Goal: Find specific page/section: Find specific page/section

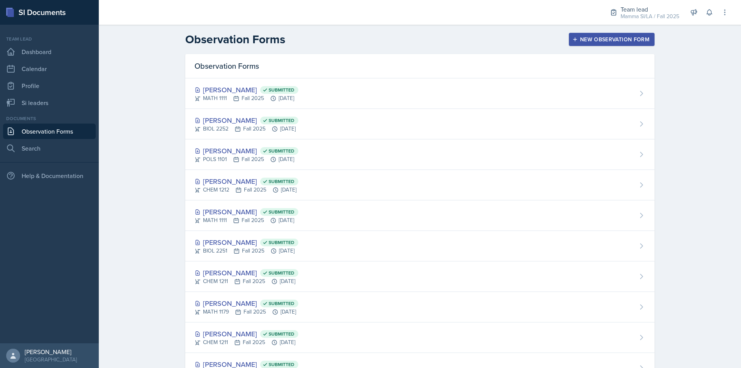
click at [42, 134] on link "Observation Forms" at bounding box center [49, 131] width 93 height 15
click at [78, 131] on link "Observation Forms" at bounding box center [49, 131] width 93 height 15
click at [87, 131] on link "Observation Forms" at bounding box center [49, 131] width 93 height 15
click at [59, 131] on link "Observation Forms" at bounding box center [49, 131] width 93 height 15
click at [90, 133] on link "Observation Forms" at bounding box center [49, 131] width 93 height 15
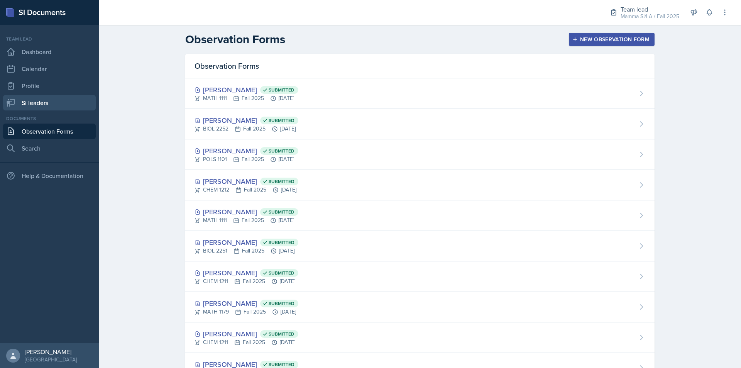
click at [53, 97] on link "Si leaders" at bounding box center [49, 102] width 93 height 15
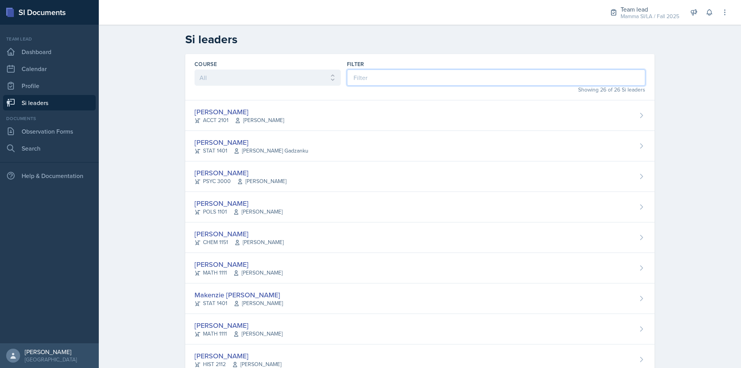
click at [414, 79] on input at bounding box center [496, 78] width 298 height 16
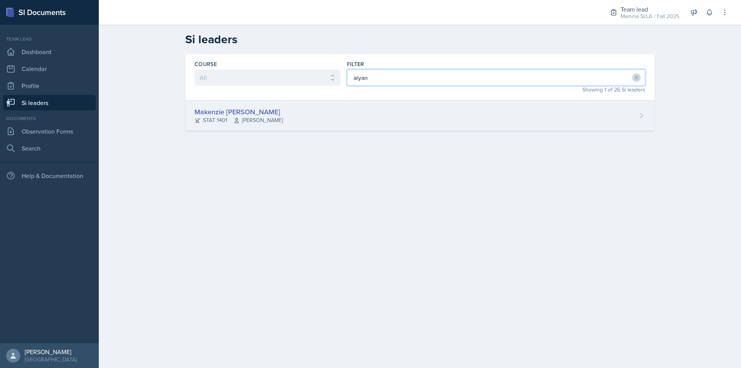
type input "aiyan"
click at [357, 107] on div "Makenzie [PERSON_NAME] STAT 1401 [PERSON_NAME]" at bounding box center [420, 115] width 470 height 31
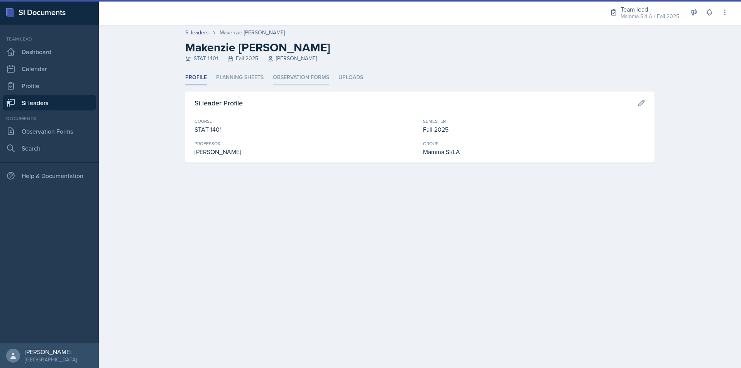
click at [287, 78] on li "Observation Forms" at bounding box center [301, 77] width 56 height 15
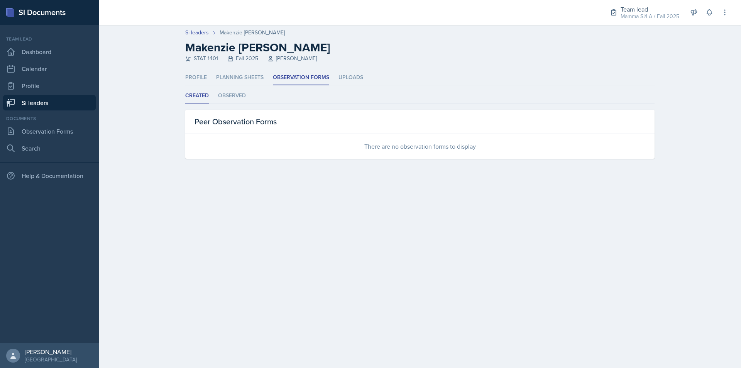
click at [40, 109] on link "Si leaders" at bounding box center [49, 102] width 93 height 15
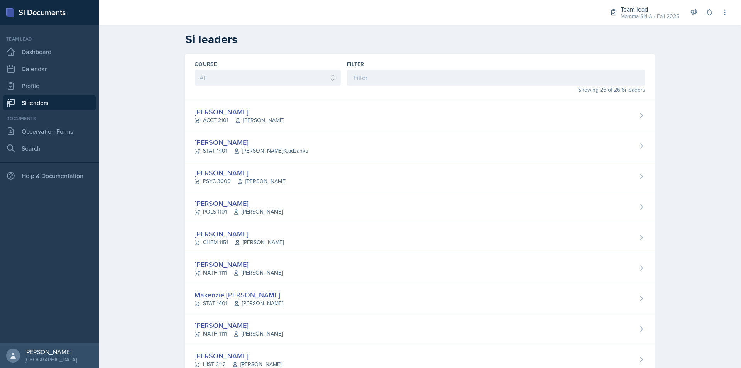
click at [437, 68] on div "Filter" at bounding box center [496, 64] width 298 height 8
click at [437, 77] on input at bounding box center [496, 78] width 298 height 16
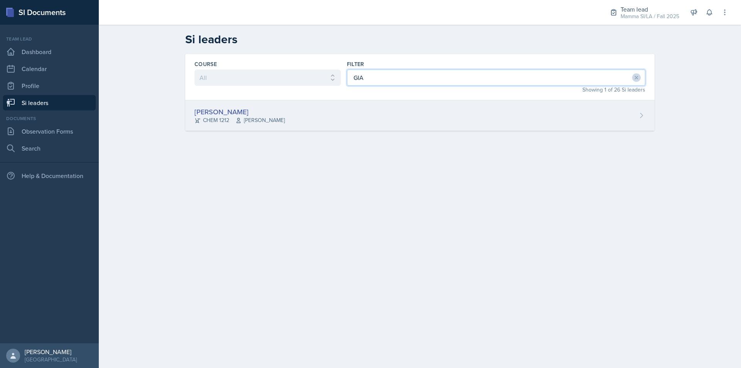
type input "GIA"
click at [414, 125] on div "[PERSON_NAME] CHEM 1212 [PERSON_NAME]" at bounding box center [420, 115] width 470 height 31
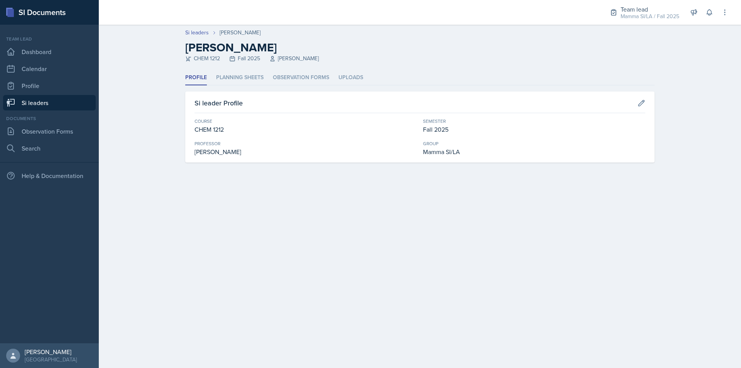
click at [293, 66] on header "Si leaders [PERSON_NAME] [PERSON_NAME] CHEM 1212 Fall 2025 [PERSON_NAME]" at bounding box center [420, 48] width 643 height 46
click at [299, 80] on li "Observation Forms" at bounding box center [301, 77] width 56 height 15
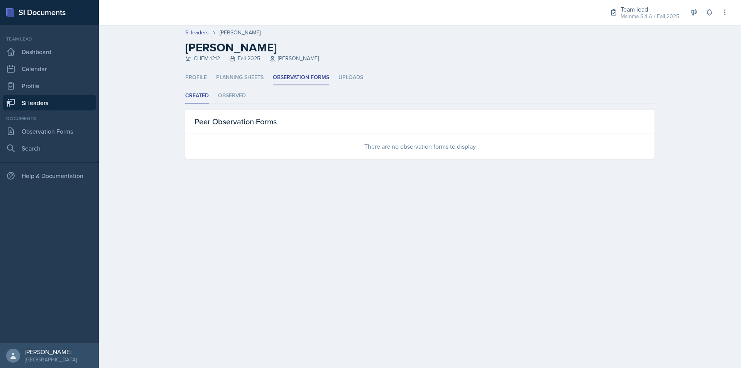
click at [72, 103] on link "Si leaders" at bounding box center [49, 102] width 93 height 15
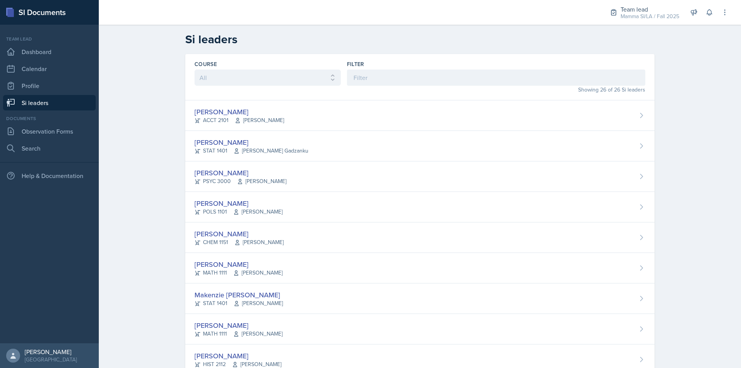
click at [364, 89] on div "Showing 26 of 26 Si leaders" at bounding box center [496, 90] width 298 height 8
click at [371, 78] on input at bounding box center [496, 78] width 298 height 16
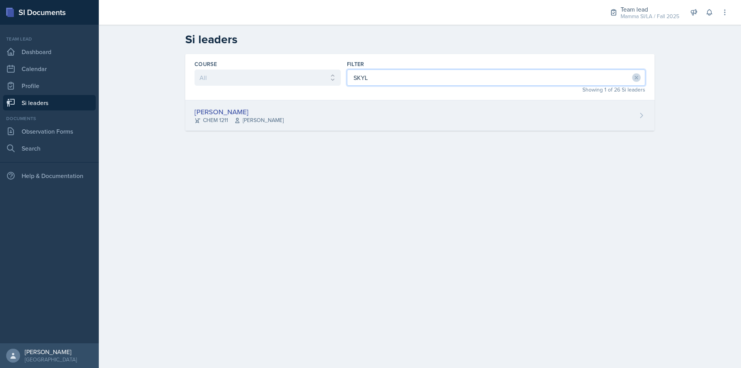
type input "SKYL"
click at [353, 111] on div "[PERSON_NAME] CHEM 1211 [PERSON_NAME]" at bounding box center [420, 115] width 470 height 31
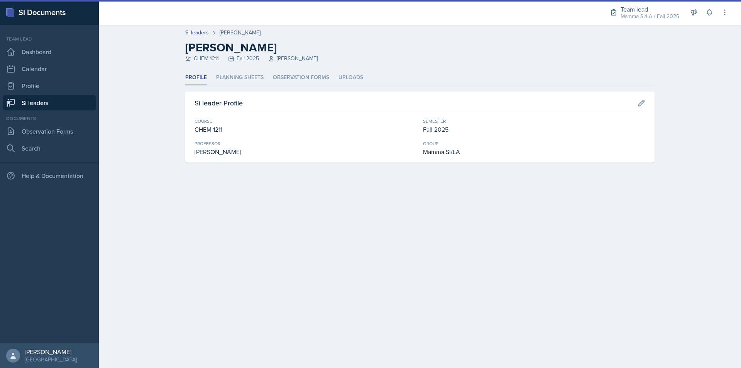
click at [293, 66] on header "Si leaders [PERSON_NAME] [PERSON_NAME] CHEM 1211 Fall 2025 [PERSON_NAME]" at bounding box center [420, 48] width 643 height 46
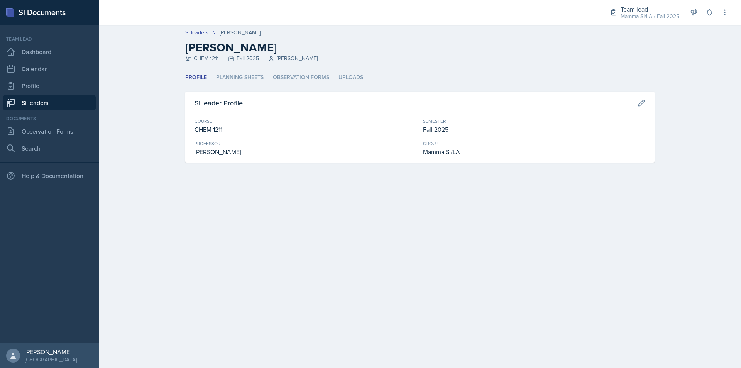
click at [291, 85] on div "Profile Planning Sheets Observation Forms Uploads Profile Planning Sheets Obser…" at bounding box center [420, 116] width 470 height 92
click at [292, 76] on li "Observation Forms" at bounding box center [301, 77] width 56 height 15
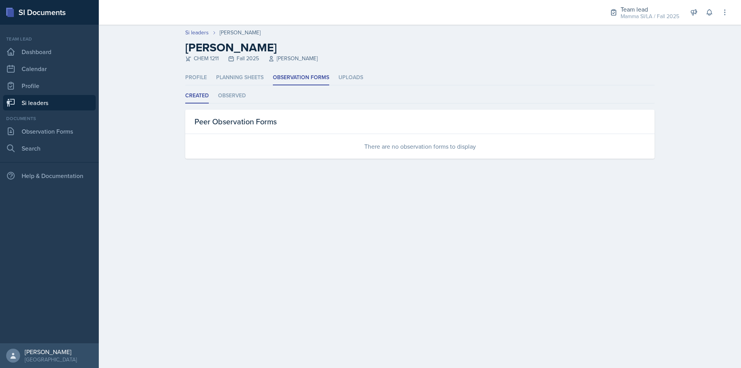
click at [252, 92] on ul "Created Observed" at bounding box center [420, 95] width 470 height 15
click at [217, 95] on ul "Created Observed" at bounding box center [420, 95] width 470 height 15
drag, startPoint x: 181, startPoint y: 99, endPoint x: 186, endPoint y: 98, distance: 5.0
click at [182, 99] on div "Profile Planning Sheets Observation Forms Uploads Profile Planning Sheets Obser…" at bounding box center [420, 123] width 494 height 107
click at [237, 95] on li "Observed" at bounding box center [232, 95] width 28 height 15
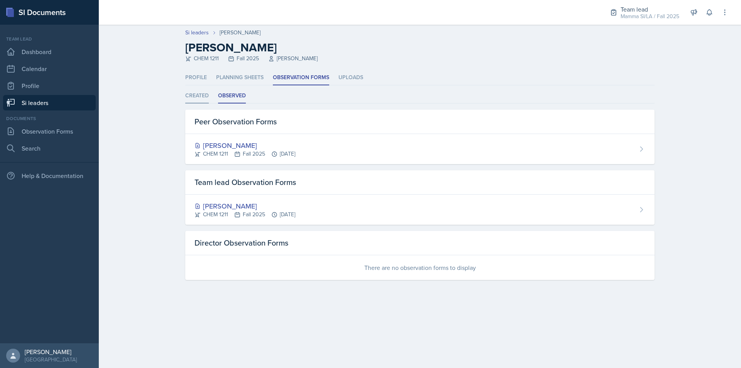
click at [206, 96] on li "Created" at bounding box center [197, 95] width 24 height 15
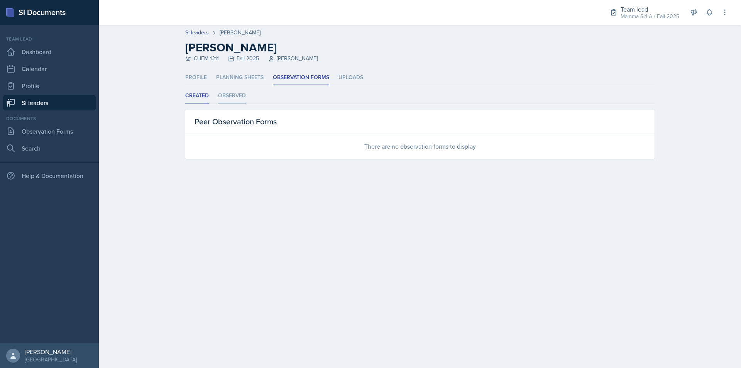
click at [233, 95] on li "Observed" at bounding box center [232, 95] width 28 height 15
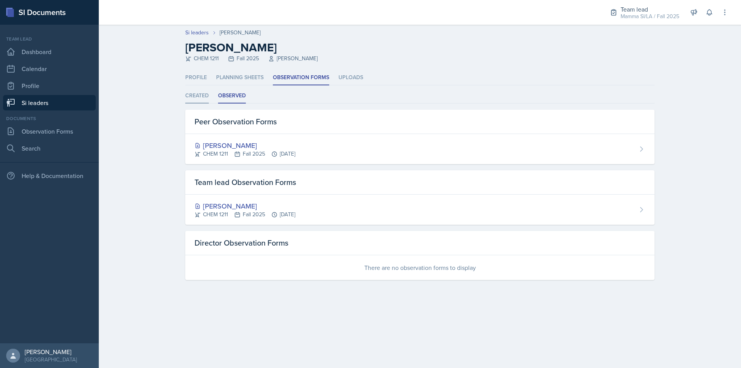
click at [200, 93] on li "Created" at bounding box center [197, 95] width 24 height 15
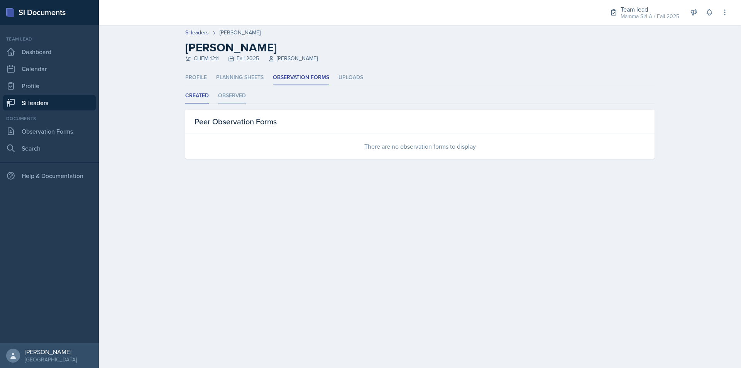
click at [236, 91] on li "Observed" at bounding box center [232, 95] width 28 height 15
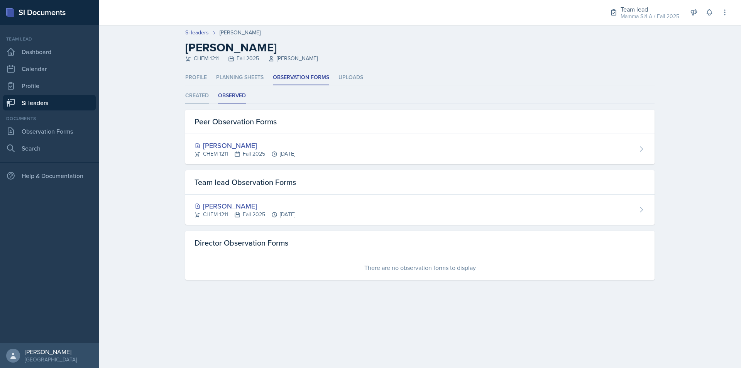
click at [205, 93] on li "Created" at bounding box center [197, 95] width 24 height 15
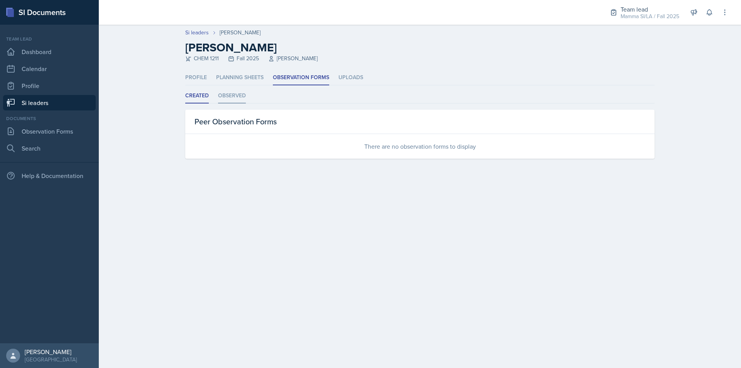
click at [230, 93] on li "Observed" at bounding box center [232, 95] width 28 height 15
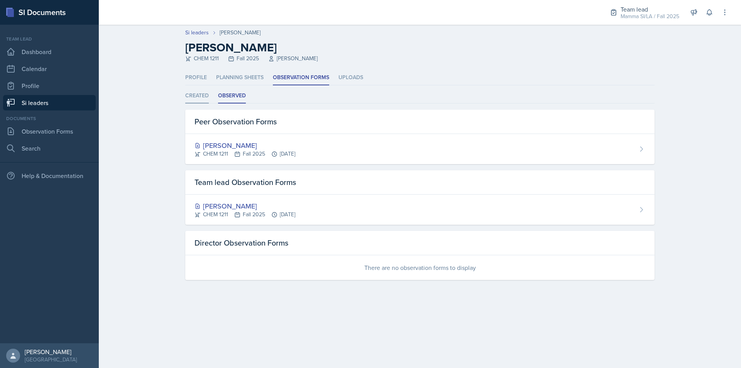
click at [195, 95] on li "Created" at bounding box center [197, 95] width 24 height 15
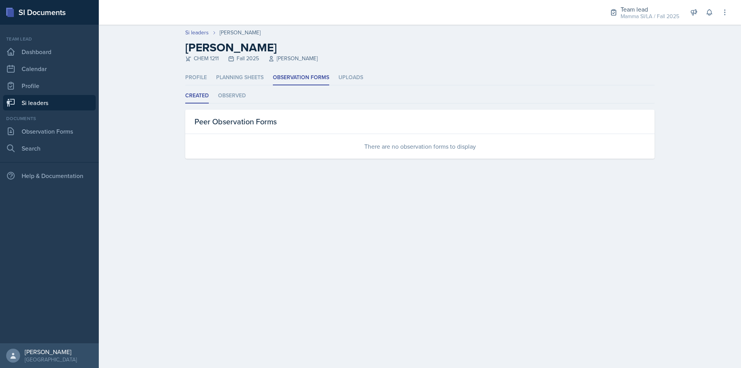
click at [232, 95] on li "Observed" at bounding box center [232, 95] width 28 height 15
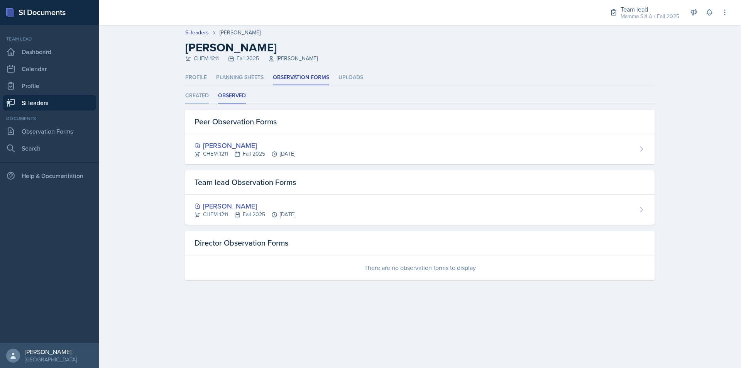
click at [205, 98] on li "Created" at bounding box center [197, 95] width 24 height 15
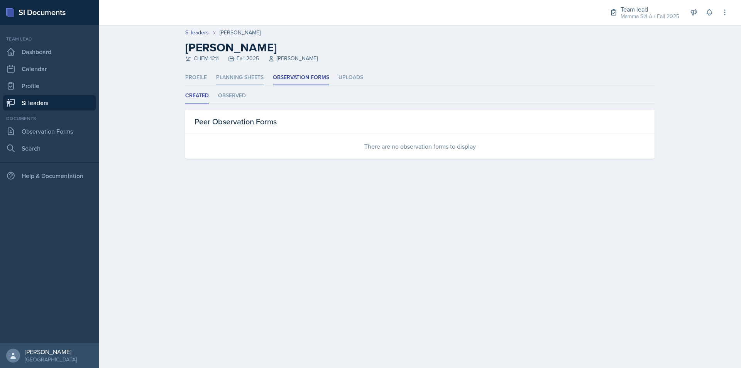
click at [258, 78] on li "Planning Sheets" at bounding box center [239, 77] width 47 height 15
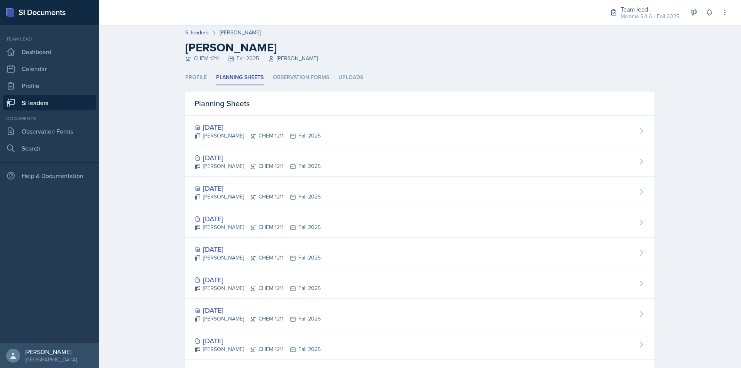
click at [226, 93] on div "Planning Sheets" at bounding box center [420, 104] width 470 height 24
drag, startPoint x: 257, startPoint y: 88, endPoint x: 275, endPoint y: 83, distance: 19.0
click at [257, 88] on div "Profile Planning Sheets Observation Forms Uploads Profile Planning Sheets Obser…" at bounding box center [420, 260] width 470 height 381
click at [280, 83] on li "Observation Forms" at bounding box center [301, 77] width 56 height 15
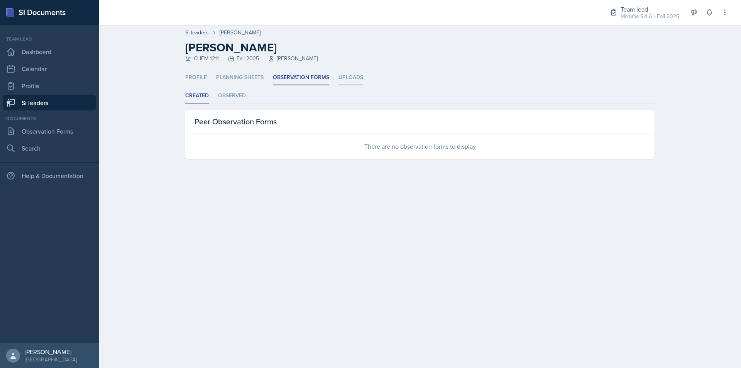
click at [342, 79] on li "Uploads" at bounding box center [351, 77] width 25 height 15
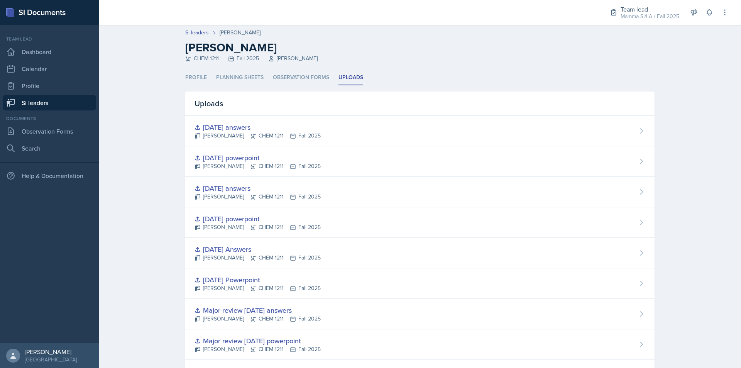
click at [208, 85] on ul "Profile Planning Sheets Observation Forms Uploads" at bounding box center [420, 77] width 470 height 15
click at [248, 80] on li "Planning Sheets" at bounding box center [239, 77] width 47 height 15
click at [300, 80] on li "Observation Forms" at bounding box center [301, 77] width 56 height 15
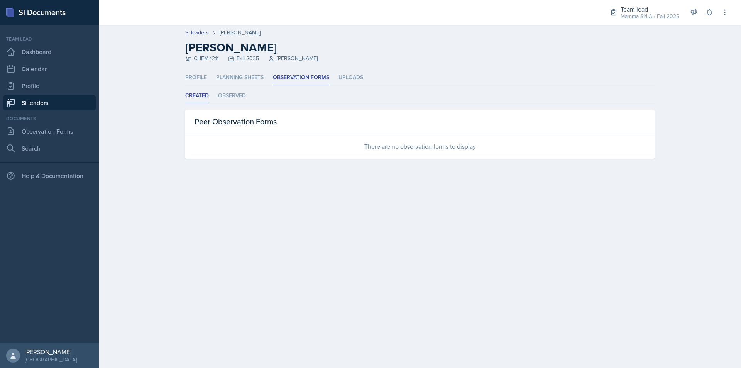
click at [211, 80] on ul "Profile Planning Sheets Observation Forms Uploads" at bounding box center [420, 77] width 470 height 15
click at [233, 80] on li "Planning Sheets" at bounding box center [239, 77] width 47 height 15
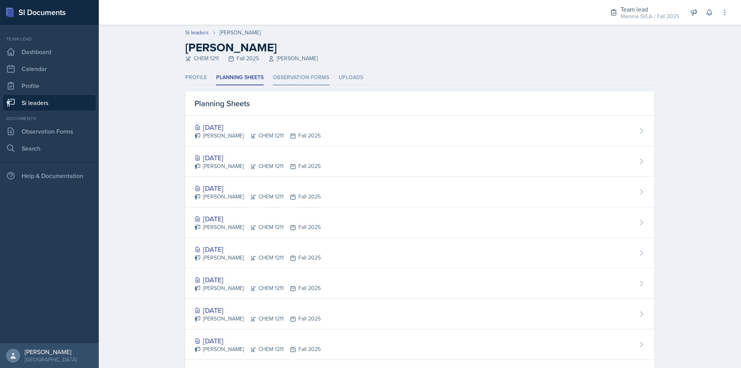
click at [281, 79] on li "Observation Forms" at bounding box center [301, 77] width 56 height 15
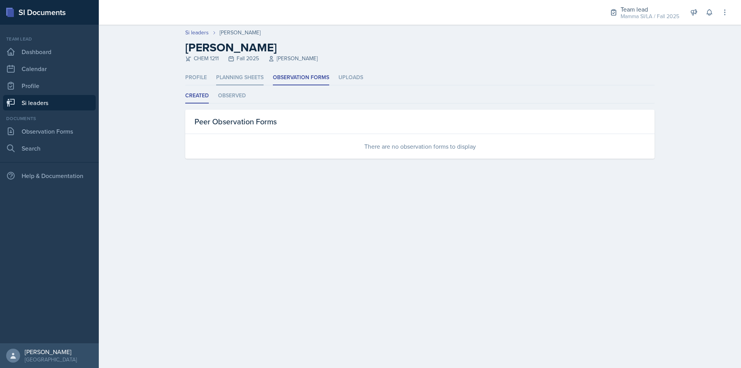
click at [231, 79] on li "Planning Sheets" at bounding box center [239, 77] width 47 height 15
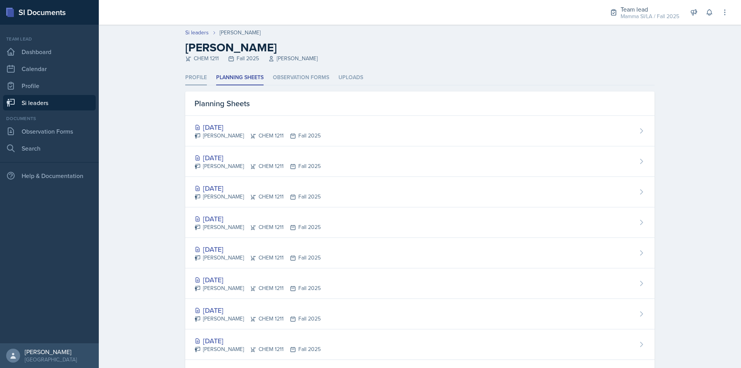
click at [191, 81] on li "Profile" at bounding box center [196, 77] width 22 height 15
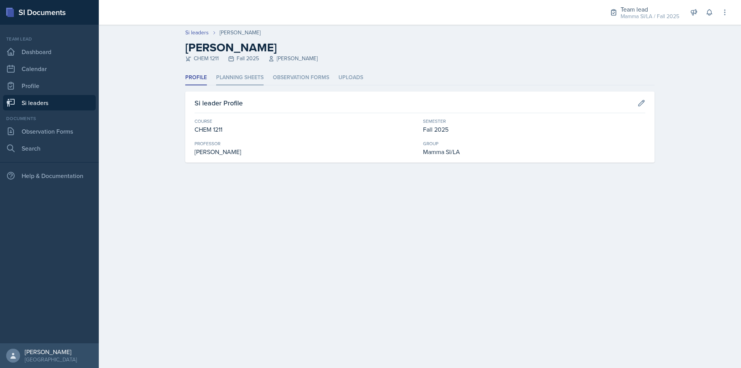
click at [263, 78] on li "Planning Sheets" at bounding box center [239, 77] width 47 height 15
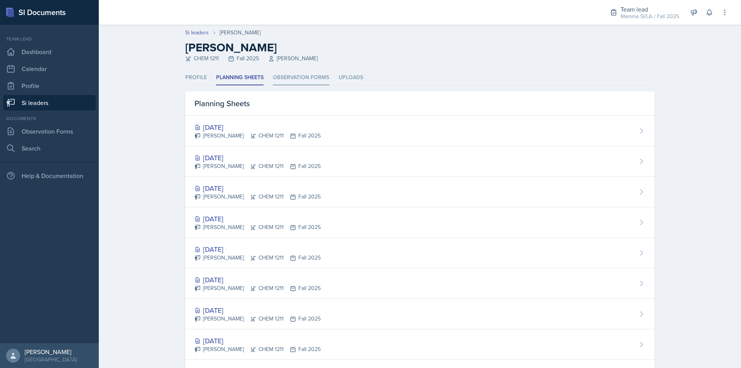
click at [307, 75] on li "Observation Forms" at bounding box center [301, 77] width 56 height 15
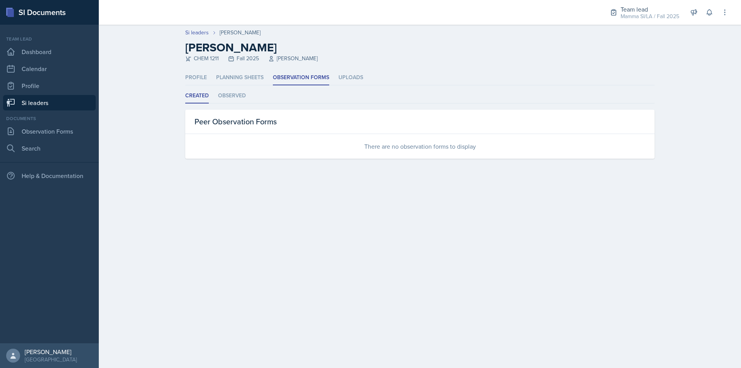
click at [363, 70] on ul "Profile Planning Sheets Observation Forms Uploads" at bounding box center [420, 77] width 470 height 15
click at [269, 77] on ul "Profile Planning Sheets Observation Forms Uploads" at bounding box center [420, 77] width 470 height 15
click at [238, 83] on li "Planning Sheets" at bounding box center [239, 77] width 47 height 15
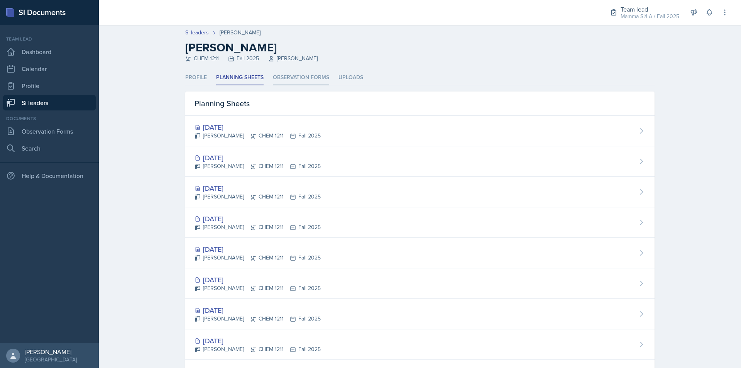
click at [285, 78] on li "Observation Forms" at bounding box center [301, 77] width 56 height 15
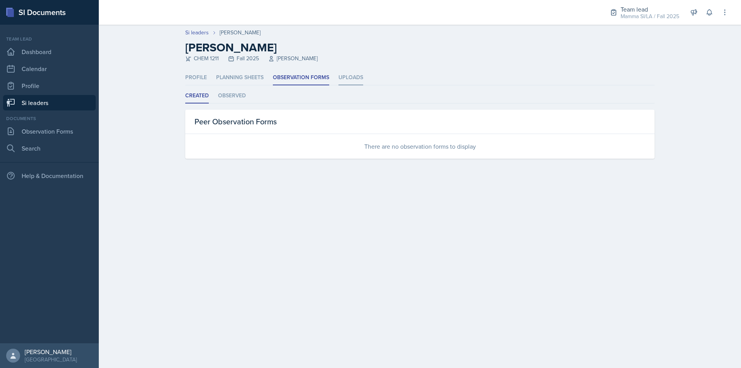
click at [348, 77] on li "Uploads" at bounding box center [351, 77] width 25 height 15
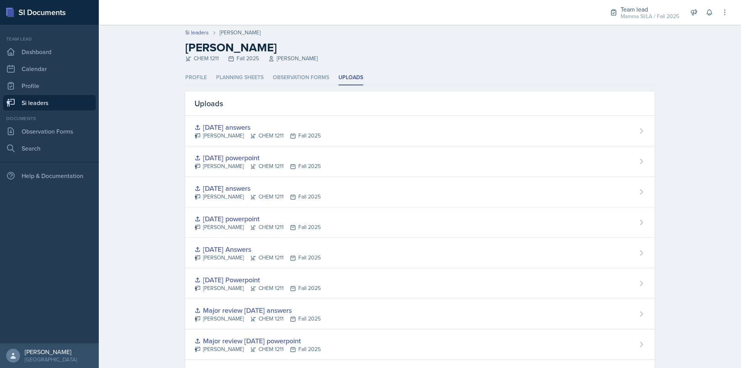
click at [237, 86] on div "Profile Planning Sheets Observation Forms Uploads Profile Planning Sheets Obser…" at bounding box center [420, 291] width 470 height 442
click at [273, 78] on li "Observation Forms" at bounding box center [301, 77] width 56 height 15
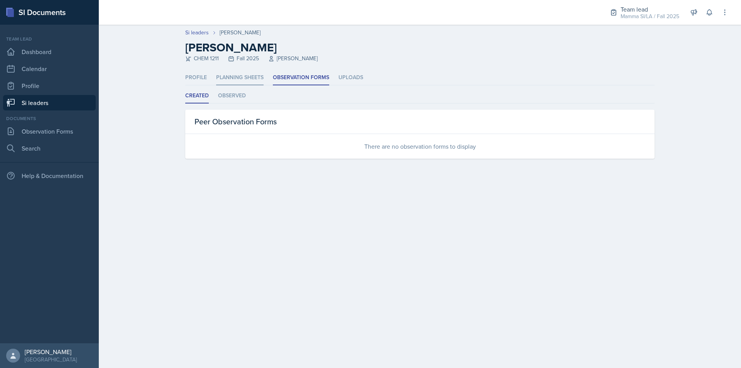
click at [253, 78] on li "Planning Sheets" at bounding box center [239, 77] width 47 height 15
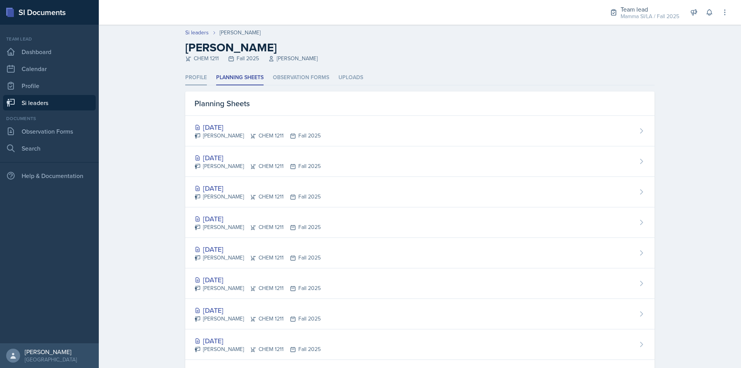
click at [198, 75] on li "Profile" at bounding box center [196, 77] width 22 height 15
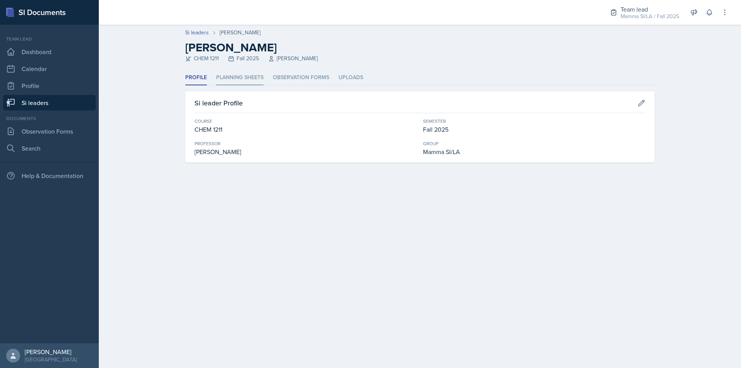
click at [232, 78] on li "Planning Sheets" at bounding box center [239, 77] width 47 height 15
